Goal: Task Accomplishment & Management: Complete application form

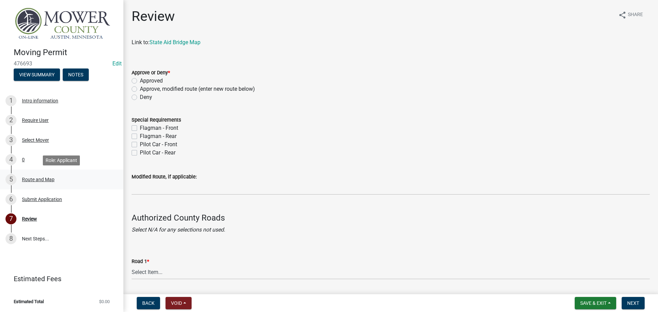
click at [45, 179] on div "Route and Map" at bounding box center [38, 179] width 33 height 5
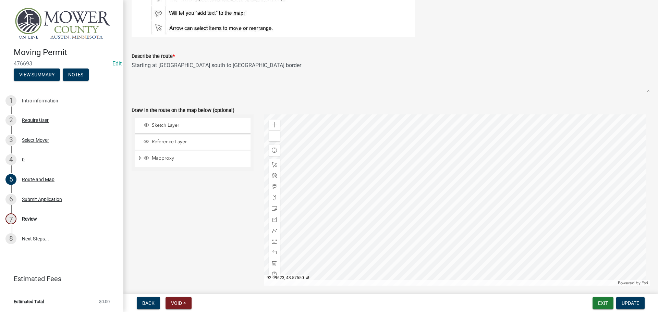
scroll to position [103, 0]
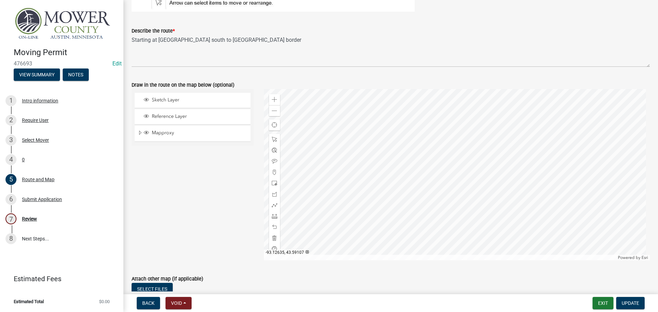
click at [244, 154] on div "Sketch Layer Reference Layer Mapproxy Address Points Road Centerlines Parcels P…" at bounding box center [193, 174] width 132 height 171
click at [21, 159] on div "4 0" at bounding box center [58, 159] width 107 height 11
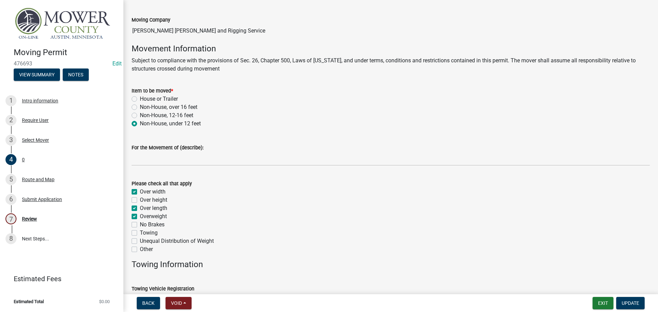
scroll to position [0, 0]
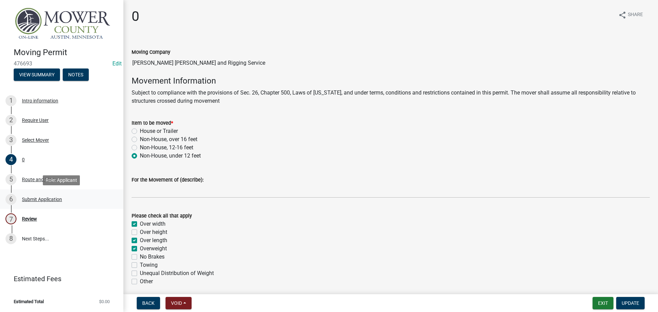
click at [34, 199] on div "Submit Application" at bounding box center [42, 199] width 40 height 5
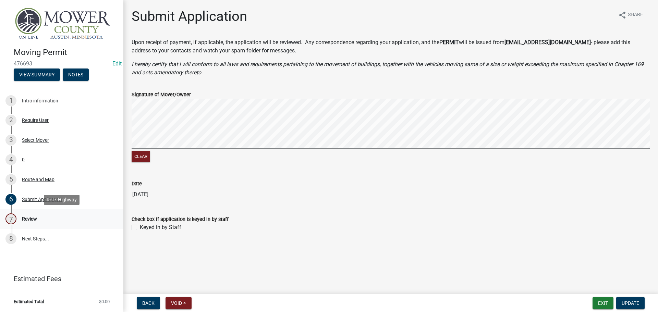
click at [31, 219] on div "Review" at bounding box center [29, 219] width 15 height 5
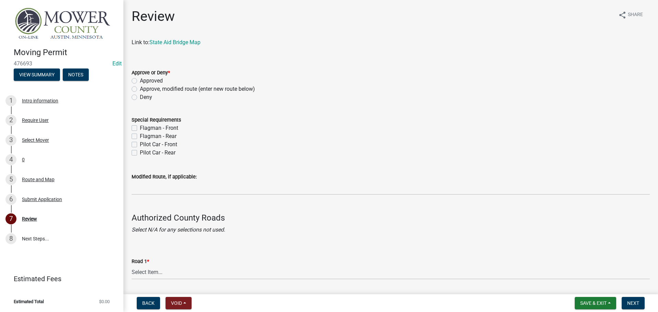
click at [140, 80] on label "Approved" at bounding box center [151, 81] width 23 height 8
click at [140, 80] on input "Approved" at bounding box center [142, 79] width 4 height 4
radio input "true"
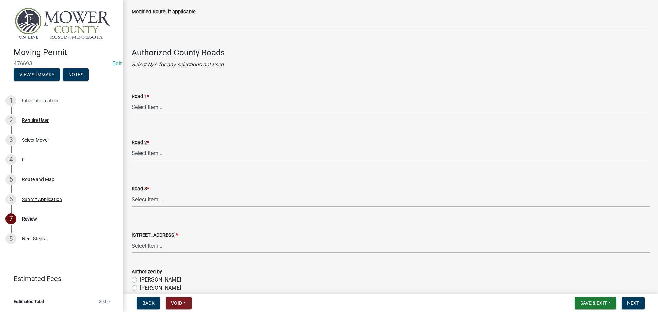
scroll to position [171, 0]
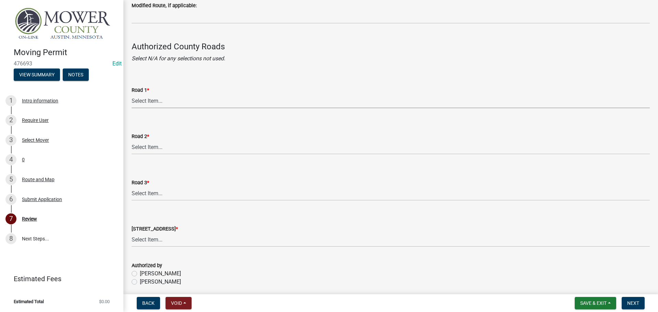
click at [178, 103] on select "Select Item... [GEOGRAPHIC_DATA] 61 CSAH 1 CSAH 10 CSAH 105 CSAH 11 CSAH 12 CSA…" at bounding box center [391, 101] width 518 height 14
click at [132, 94] on select "Select Item... [GEOGRAPHIC_DATA] 61 CSAH 1 CSAH 10 CSAH 105 CSAH 11 CSAH 12 CSA…" at bounding box center [391, 101] width 518 height 14
click at [167, 106] on select "Select Item... [GEOGRAPHIC_DATA] 61 CSAH 1 CSAH 10 CSAH 105 CSAH 11 CSAH 12 CSA…" at bounding box center [391, 101] width 518 height 14
click at [132, 94] on select "Select Item... [GEOGRAPHIC_DATA] 61 CSAH 1 CSAH 10 CSAH 105 CSAH 11 CSAH 12 CSA…" at bounding box center [391, 101] width 518 height 14
select select "0c80cf4e-9c14-4d5b-92fc-29313ae15394"
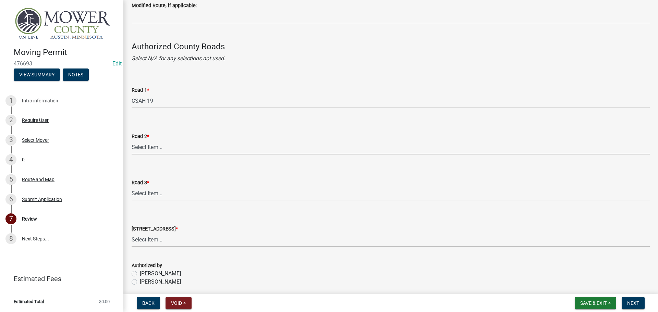
click at [156, 147] on select "Select Item... [GEOGRAPHIC_DATA] 61 CSAH 1 CSAH 10 CSAH 105 CSAH 11 CSAH 12 CSA…" at bounding box center [391, 148] width 518 height 14
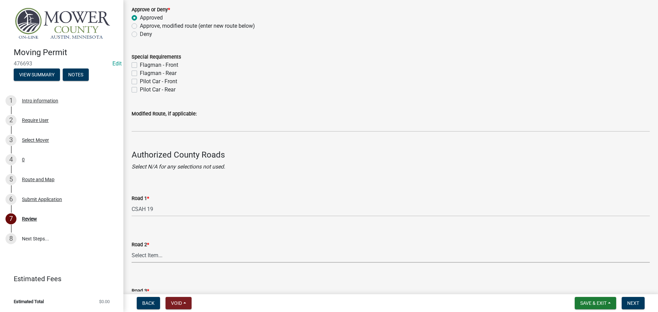
scroll to position [69, 0]
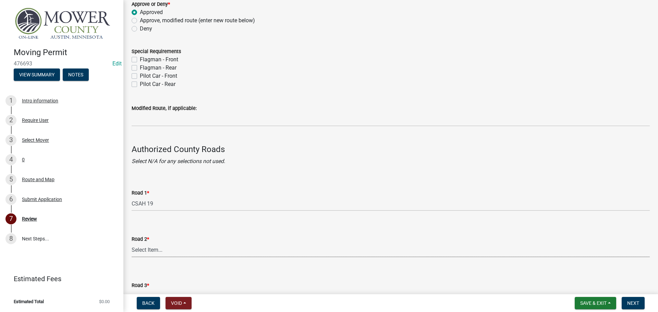
click at [166, 248] on select "Select Item... [GEOGRAPHIC_DATA] 61 CSAH 1 CSAH 10 CSAH 105 CSAH 11 CSAH 12 CSA…" at bounding box center [391, 250] width 518 height 14
click at [132, 243] on select "Select Item... [GEOGRAPHIC_DATA] 61 CSAH 1 CSAH 10 CSAH 105 CSAH 11 CSAH 12 CSA…" at bounding box center [391, 250] width 518 height 14
select select "0c80cf4e-9c14-4d5b-92fc-29313ae15394"
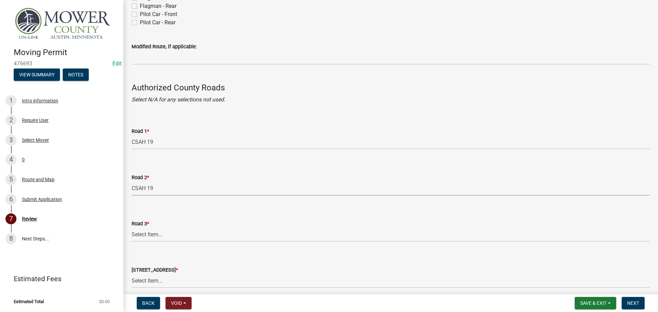
scroll to position [137, 0]
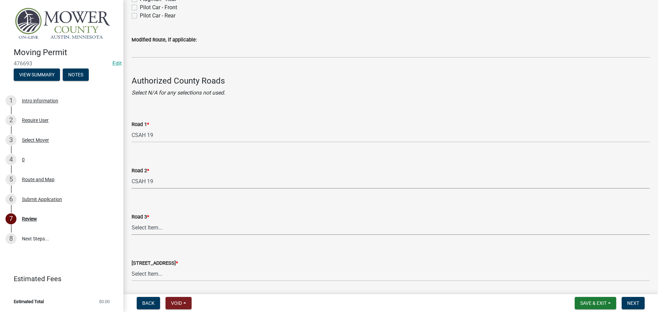
click at [172, 222] on select "Select Item... [GEOGRAPHIC_DATA] 61 CSAH 1 CSAH 10 CSAH 105 CSAH 11 CSAH 12 CSA…" at bounding box center [391, 228] width 518 height 14
click at [132, 221] on select "Select Item... [GEOGRAPHIC_DATA] 61 CSAH 1 CSAH 10 CSAH 105 CSAH 11 CSAH 12 CSA…" at bounding box center [391, 228] width 518 height 14
select select "0c80cf4e-9c14-4d5b-92fc-29313ae15394"
click at [162, 270] on select "Select Item... [GEOGRAPHIC_DATA] 61 CSAH 1 CSAH 10 CSAH 105 CSAH 11 CSAH 12 CSA…" at bounding box center [391, 274] width 518 height 14
click at [132, 267] on select "Select Item... [GEOGRAPHIC_DATA] 61 CSAH 1 CSAH 10 CSAH 105 CSAH 11 CSAH 12 CSA…" at bounding box center [391, 274] width 518 height 14
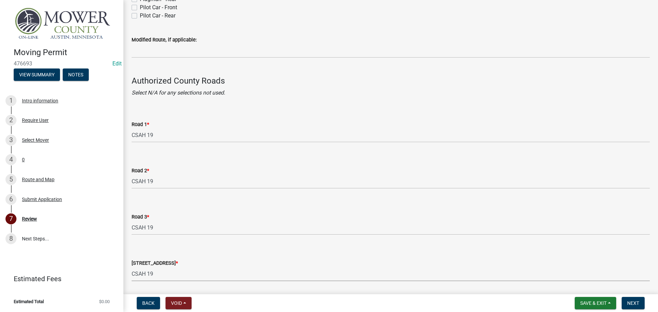
select select "0c80cf4e-9c14-4d5b-92fc-29313ae15394"
click at [217, 201] on div "Road 3 * Select Item... [GEOGRAPHIC_DATA] 61 CSAH 1 CSAH 10 CSAH 105 CSAH 11 CS…" at bounding box center [391, 215] width 518 height 40
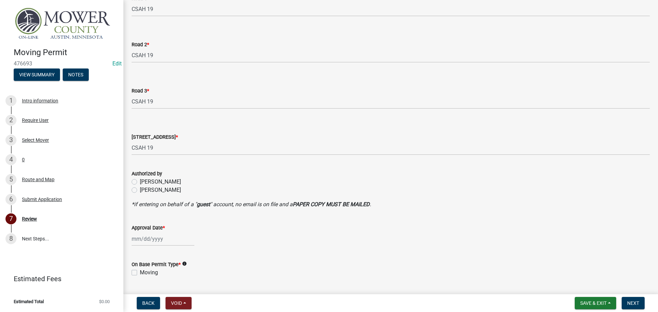
scroll to position [281, 0]
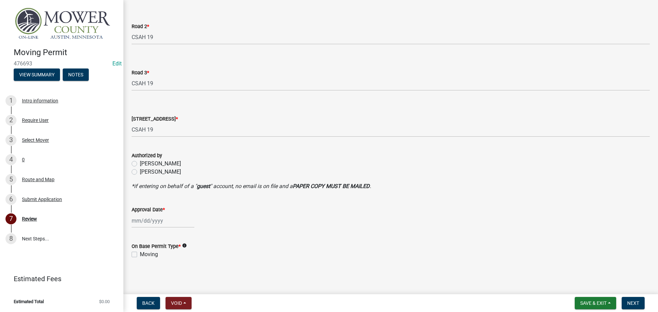
click at [160, 174] on label "[PERSON_NAME]" at bounding box center [160, 172] width 41 height 8
click at [144, 172] on input "[PERSON_NAME]" at bounding box center [142, 170] width 4 height 4
radio input "true"
select select "9"
select select "2025"
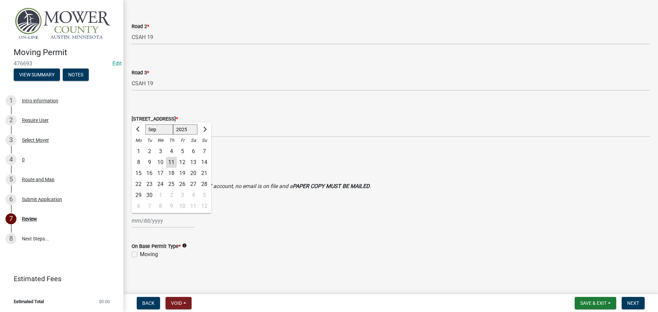
click at [157, 220] on div "[PERSON_NAME] Feb Mar Apr [PERSON_NAME][DATE] Oct Nov [DATE] 1526 1527 1528 152…" at bounding box center [163, 221] width 63 height 14
click at [171, 161] on div "11" at bounding box center [171, 162] width 11 height 11
type input "[DATE]"
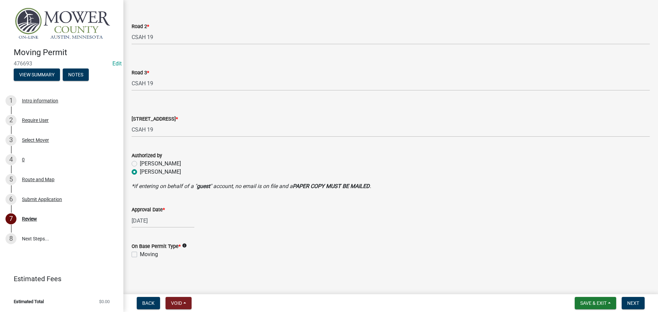
click at [140, 253] on label "Moving" at bounding box center [149, 255] width 18 height 8
click at [140, 253] on input "Moving" at bounding box center [142, 253] width 4 height 4
checkbox input "true"
click at [629, 302] on span "Next" at bounding box center [633, 303] width 12 height 5
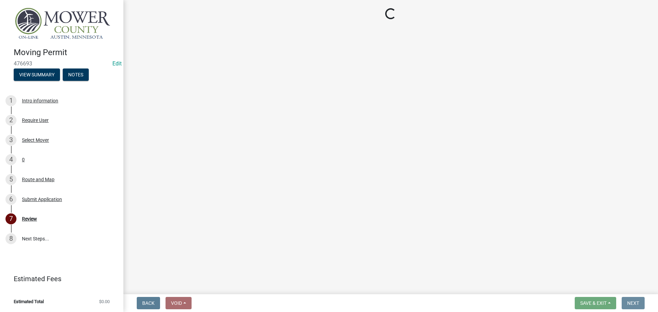
scroll to position [0, 0]
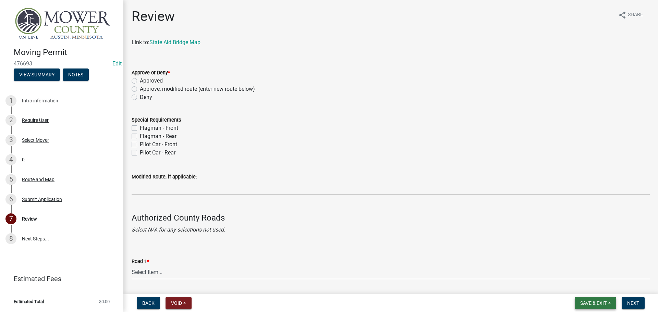
click at [610, 303] on button "Save & Exit" at bounding box center [595, 303] width 41 height 12
click at [593, 287] on button "Save & Exit" at bounding box center [589, 285] width 55 height 16
